Goal: Task Accomplishment & Management: Use online tool/utility

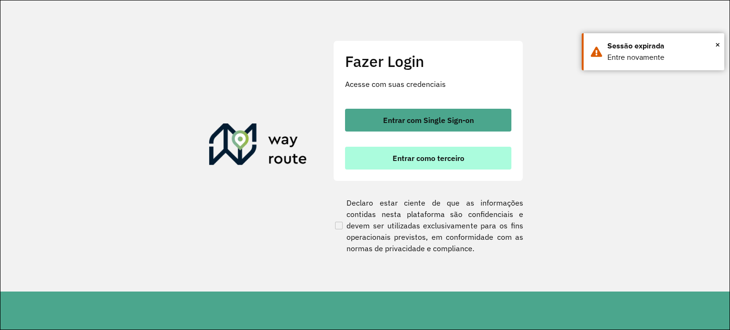
click at [404, 162] on span "Entrar como terceiro" at bounding box center [429, 158] width 72 height 8
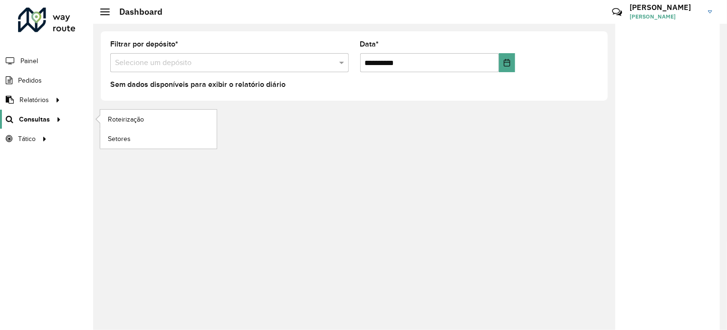
click at [48, 122] on span "Consultas" at bounding box center [34, 120] width 31 height 10
click at [131, 118] on span "Roteirização" at bounding box center [127, 120] width 39 height 10
click at [119, 119] on span "Roteirização" at bounding box center [127, 120] width 39 height 10
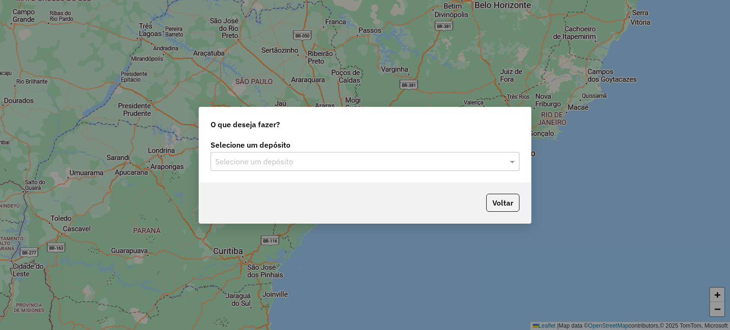
click at [259, 160] on input "text" at bounding box center [355, 161] width 280 height 11
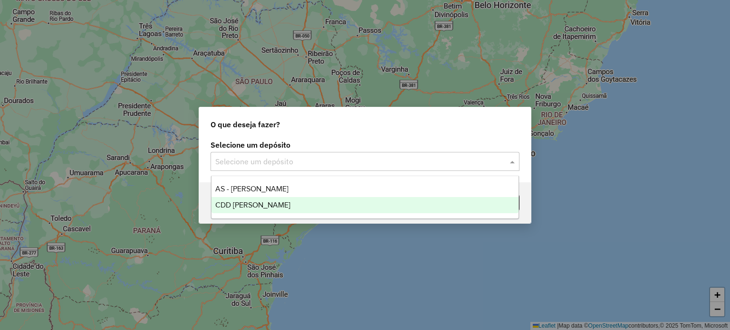
click at [262, 211] on div "CDD [PERSON_NAME]" at bounding box center [366, 205] width 308 height 16
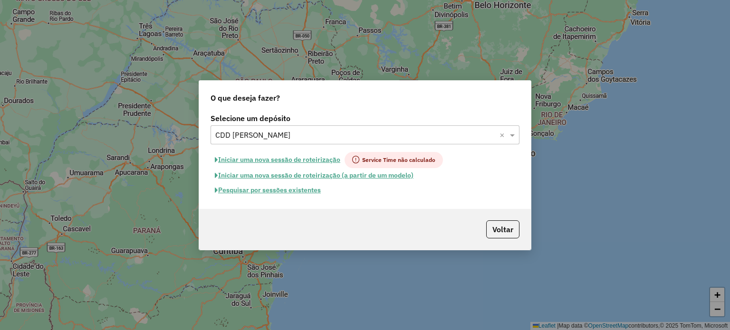
click at [281, 190] on button "Pesquisar por sessões existentes" at bounding box center [268, 190] width 115 height 15
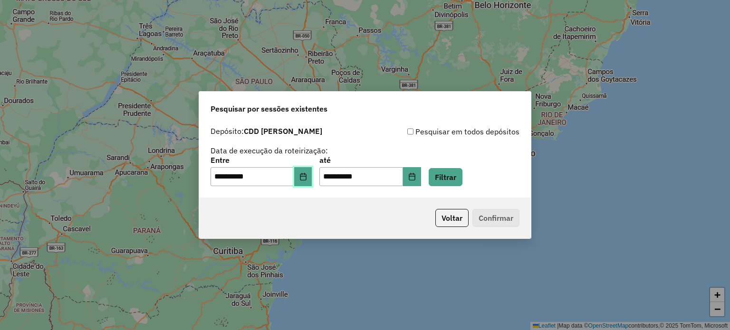
click at [305, 176] on button "Choose Date" at bounding box center [303, 176] width 18 height 19
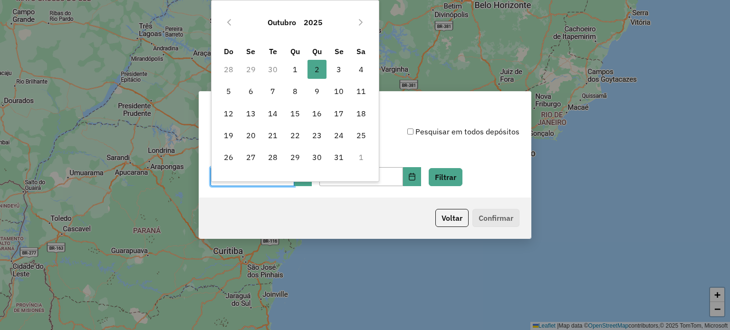
click at [273, 66] on td "30" at bounding box center [273, 69] width 22 height 22
click at [231, 23] on icon "Previous Month" at bounding box center [229, 23] width 8 height 8
click at [272, 159] on span "30" at bounding box center [272, 157] width 19 height 19
type input "**********"
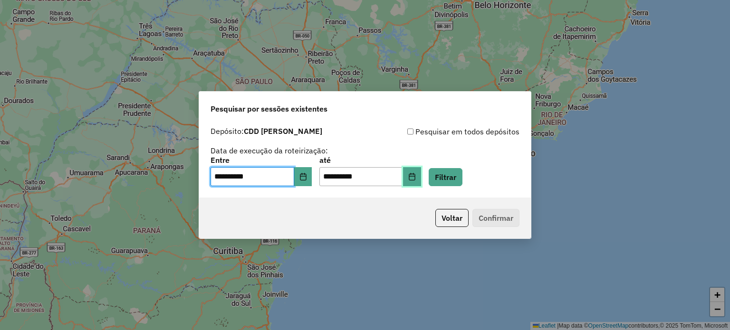
click at [416, 178] on icon "Choose Date" at bounding box center [412, 177] width 8 height 8
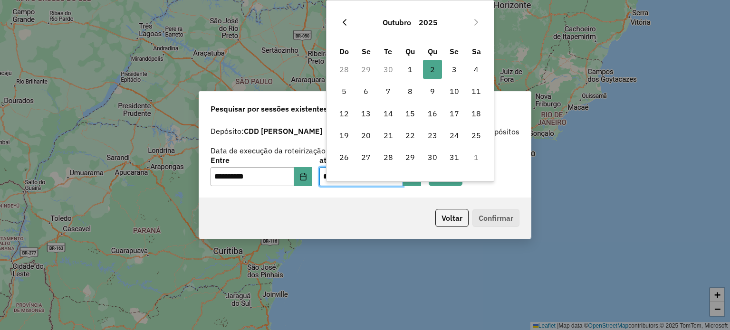
click at [342, 25] on icon "Previous Month" at bounding box center [345, 23] width 8 height 8
click at [389, 160] on span "30" at bounding box center [388, 157] width 19 height 19
type input "**********"
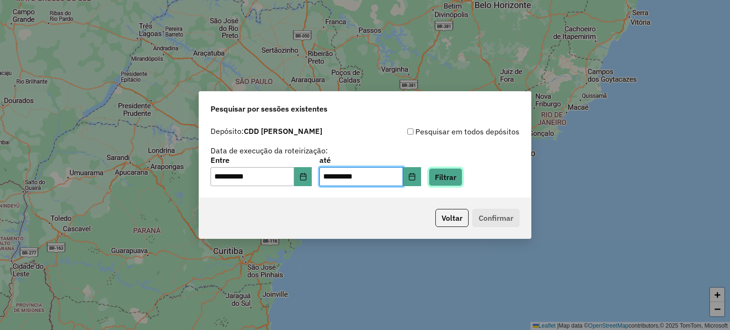
click at [456, 178] on button "Filtrar" at bounding box center [446, 177] width 34 height 18
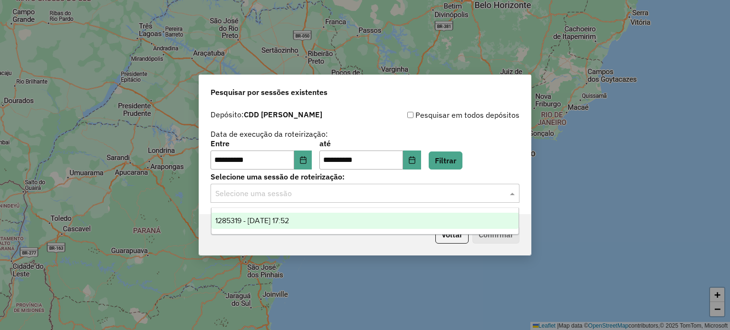
click at [277, 193] on input "text" at bounding box center [355, 193] width 280 height 11
drag, startPoint x: 281, startPoint y: 218, endPoint x: 357, endPoint y: 224, distance: 76.3
click at [287, 221] on span "1285319 - 30/09/2025 17:52" at bounding box center [252, 221] width 74 height 8
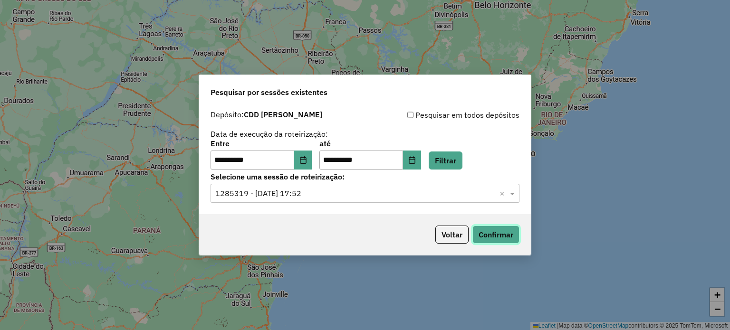
click at [506, 235] on button "Confirmar" at bounding box center [496, 235] width 47 height 18
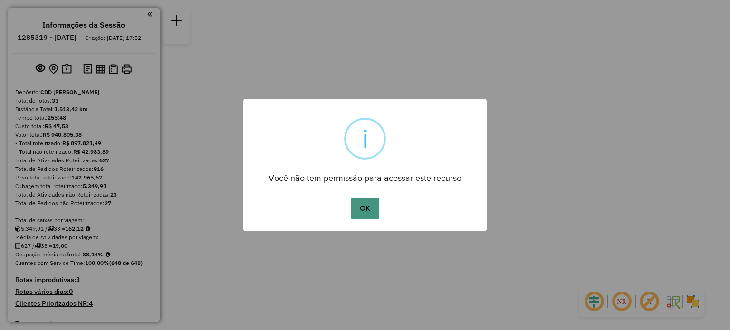
click at [372, 202] on button "OK" at bounding box center [365, 209] width 28 height 22
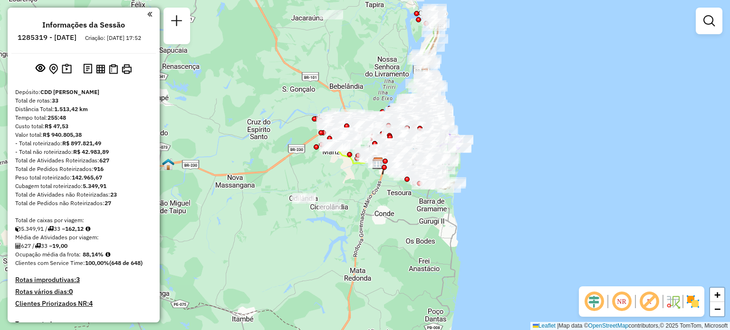
click at [594, 300] on em at bounding box center [594, 301] width 23 height 23
click at [692, 301] on img at bounding box center [692, 301] width 15 height 15
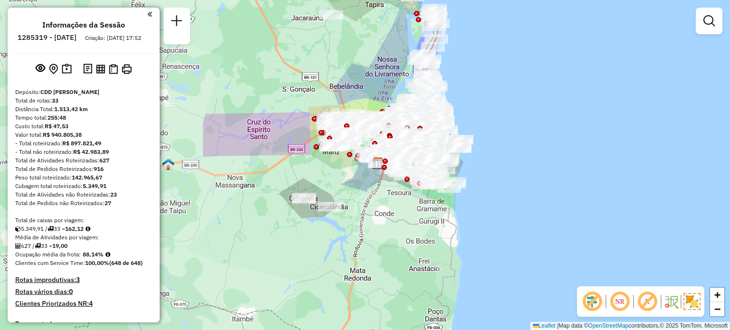
click at [675, 302] on img at bounding box center [671, 301] width 15 height 15
click at [621, 306] on em at bounding box center [619, 301] width 23 height 23
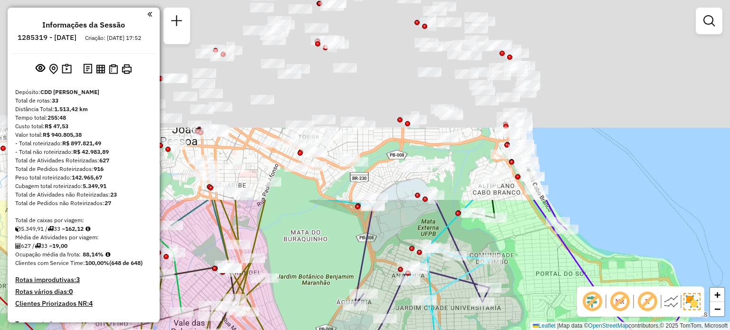
drag, startPoint x: 463, startPoint y: 76, endPoint x: 473, endPoint y: 285, distance: 208.9
click at [467, 303] on div "Janela de atendimento Grade de atendimento Capacidade Transportadoras Veículos …" at bounding box center [365, 165] width 730 height 330
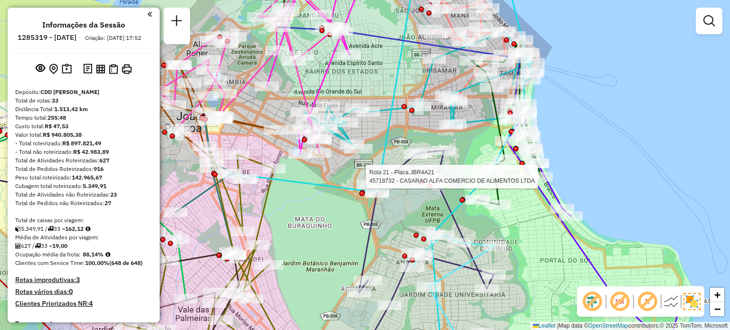
select select "**********"
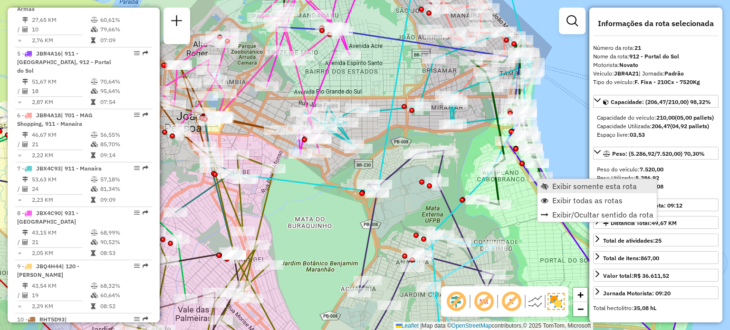
scroll to position [1427, 0]
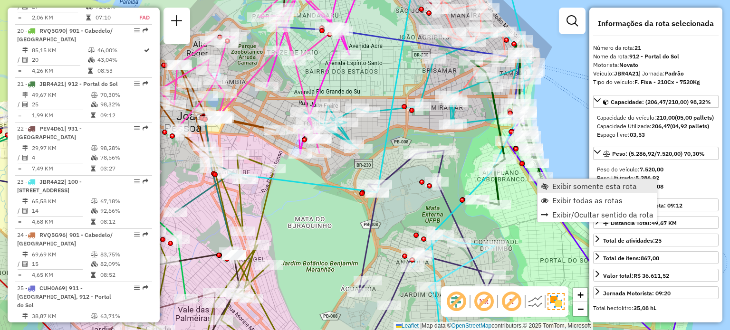
click at [554, 189] on span "Exibir somente esta rota" at bounding box center [594, 187] width 85 height 8
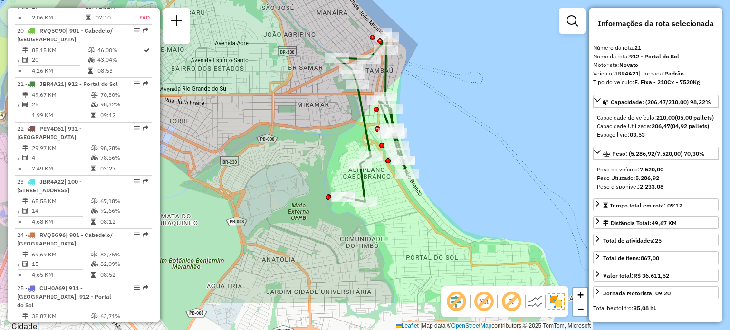
drag, startPoint x: 325, startPoint y: 218, endPoint x: 333, endPoint y: 159, distance: 59.0
click at [340, 157] on div "Janela de atendimento Grade de atendimento Capacidade Transportadoras Veículos …" at bounding box center [365, 165] width 730 height 330
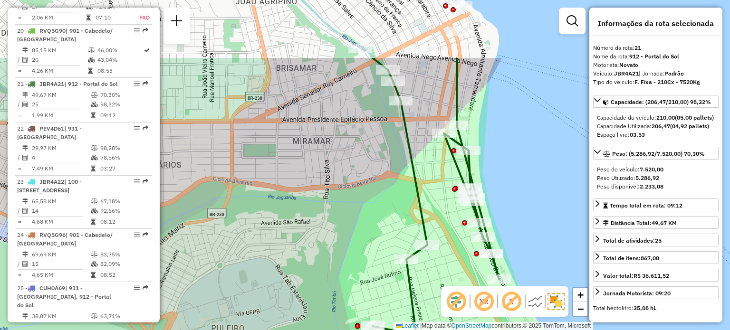
drag, startPoint x: 270, startPoint y: 125, endPoint x: 291, endPoint y: 189, distance: 67.4
click at [289, 196] on div "Janela de atendimento Grade de atendimento Capacidade Transportadoras Veículos …" at bounding box center [365, 165] width 730 height 330
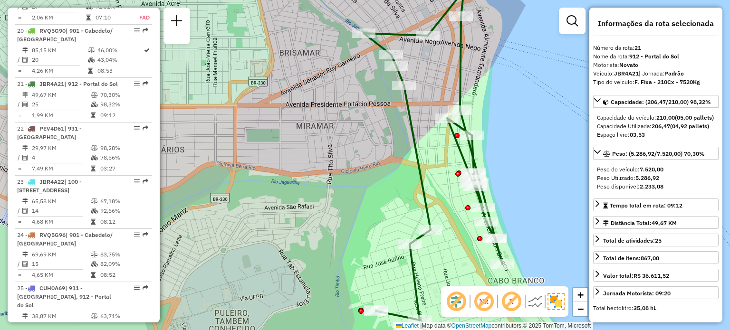
click at [570, 128] on div "Janela de atendimento Grade de atendimento Capacidade Transportadoras Veículos …" at bounding box center [365, 165] width 730 height 330
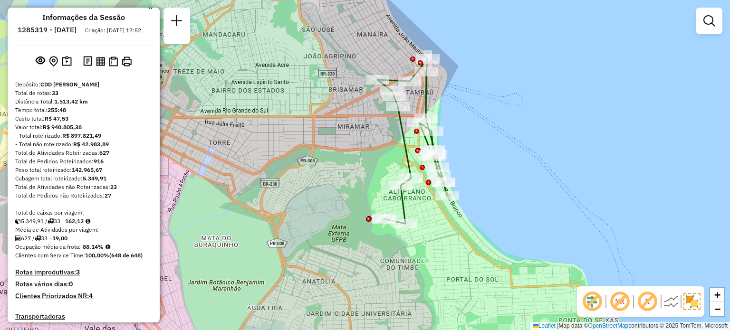
scroll to position [0, 0]
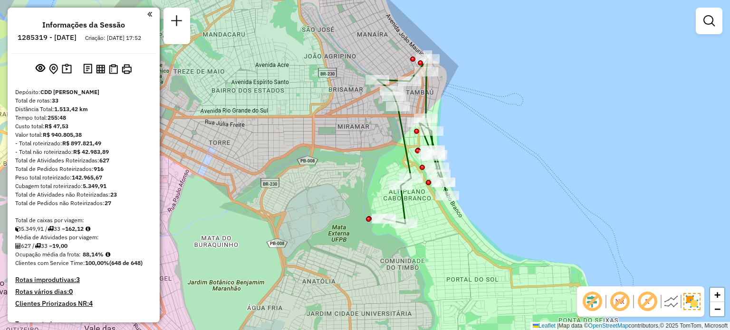
click at [150, 13] on div "Informações da Sessão 1285319 - [DATE] Criação: [DATE] 17:52 Depósito: CDD [PER…" at bounding box center [84, 165] width 152 height 315
click at [150, 17] on div "Informações da Sessão 1285319 - [DATE] Criação: [DATE] 17:52 Depósito: CDD [PER…" at bounding box center [84, 165] width 152 height 315
click at [143, 16] on div at bounding box center [81, 14] width 141 height 13
click at [147, 14] on em at bounding box center [149, 14] width 5 height 9
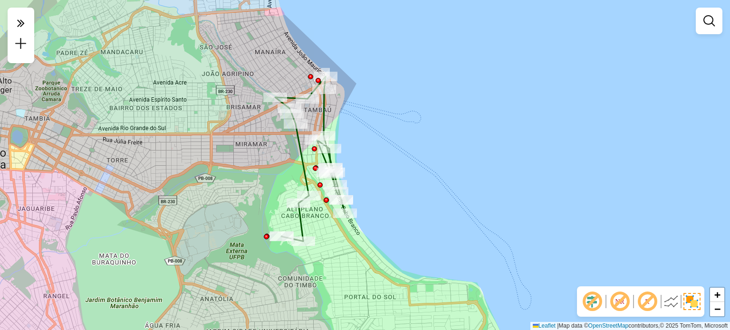
drag, startPoint x: 210, startPoint y: 96, endPoint x: 158, endPoint y: 154, distance: 77.7
click at [110, 116] on div "Janela de atendimento Grade de atendimento Capacidade Transportadoras Veículos …" at bounding box center [365, 165] width 730 height 330
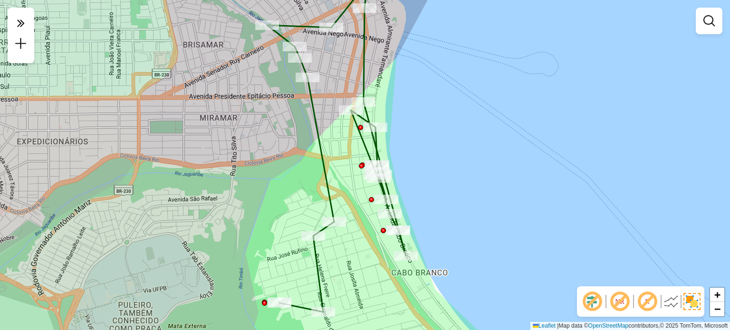
drag, startPoint x: 224, startPoint y: 155, endPoint x: 129, endPoint y: 153, distance: 95.1
click at [129, 153] on div "Janela de atendimento Grade de atendimento Capacidade Transportadoras Veículos …" at bounding box center [365, 165] width 730 height 330
click at [669, 300] on img at bounding box center [671, 301] width 15 height 15
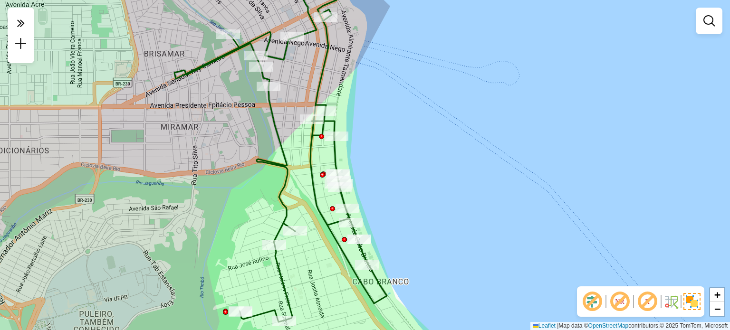
drag, startPoint x: 214, startPoint y: 134, endPoint x: 175, endPoint y: 143, distance: 40.0
click at [175, 143] on div "Janela de atendimento Grade de atendimento Capacidade Transportadoras Veículos …" at bounding box center [365, 165] width 730 height 330
